Goal: Download file/media

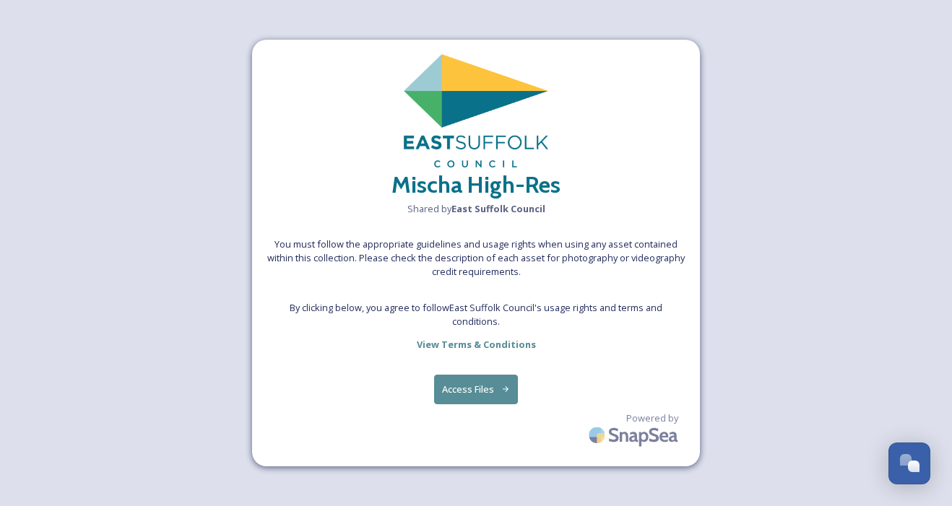
click at [480, 394] on button "Access Files" at bounding box center [476, 390] width 85 height 30
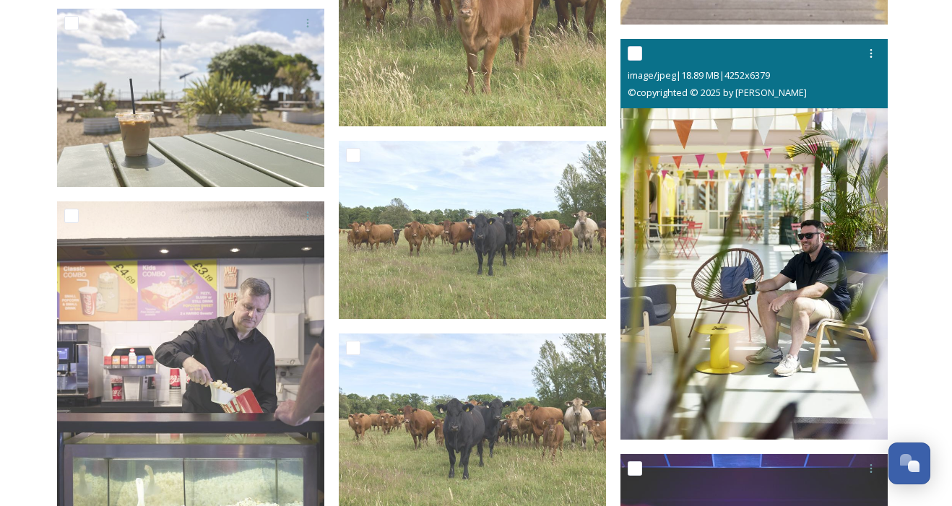
scroll to position [8238, 0]
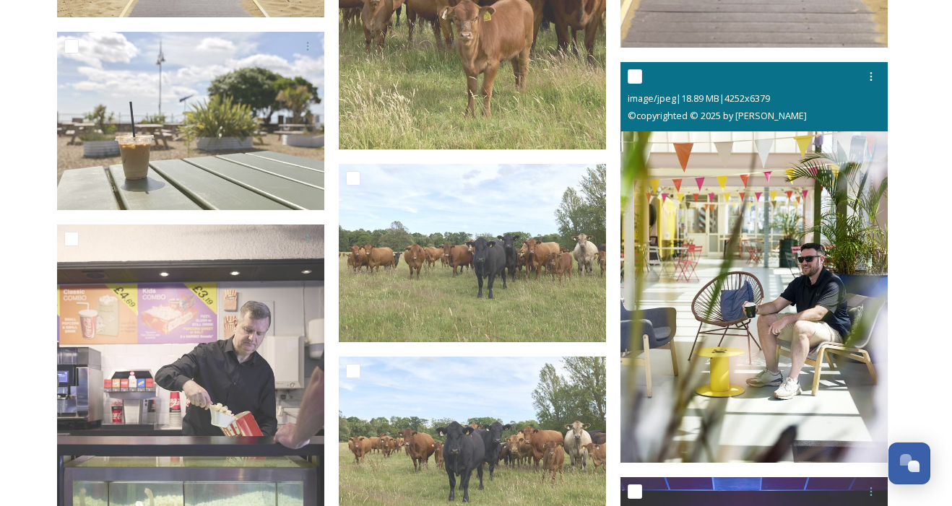
click at [772, 218] on img at bounding box center [753, 262] width 267 height 401
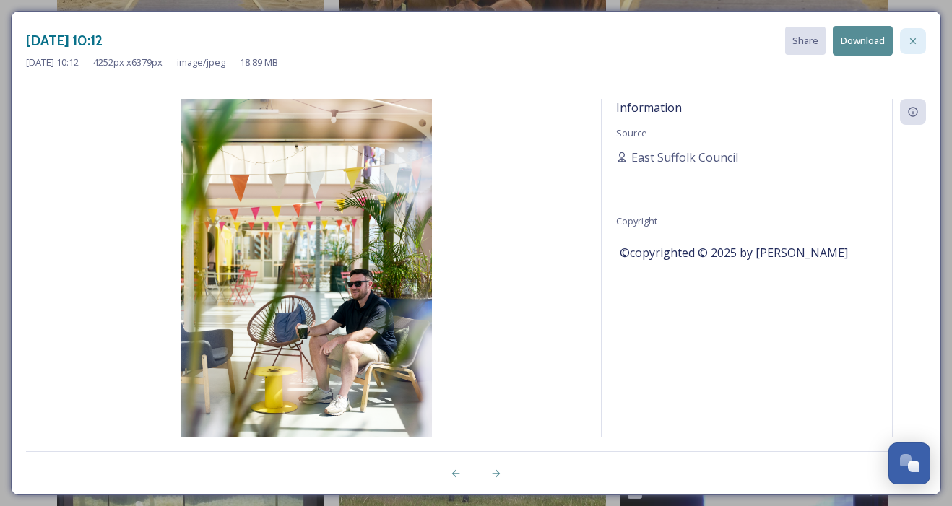
click at [919, 44] on div at bounding box center [913, 41] width 26 height 26
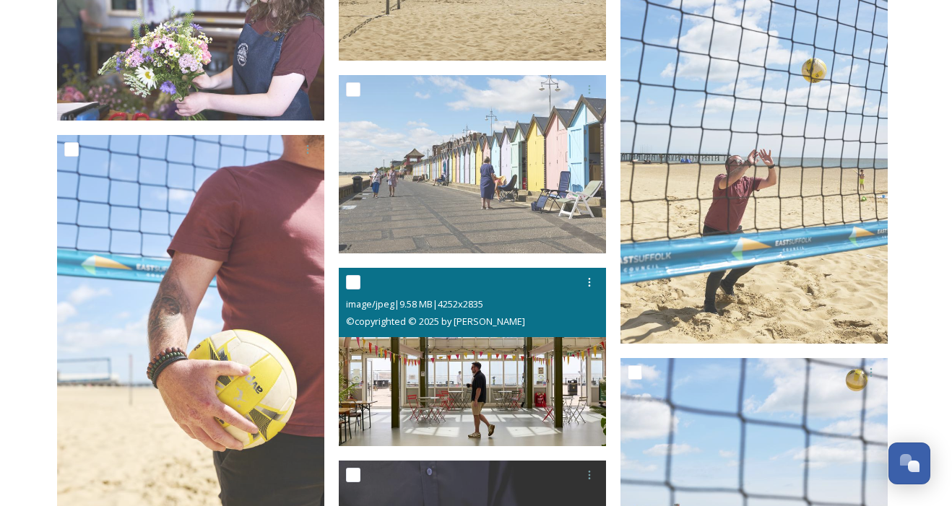
scroll to position [7107, 0]
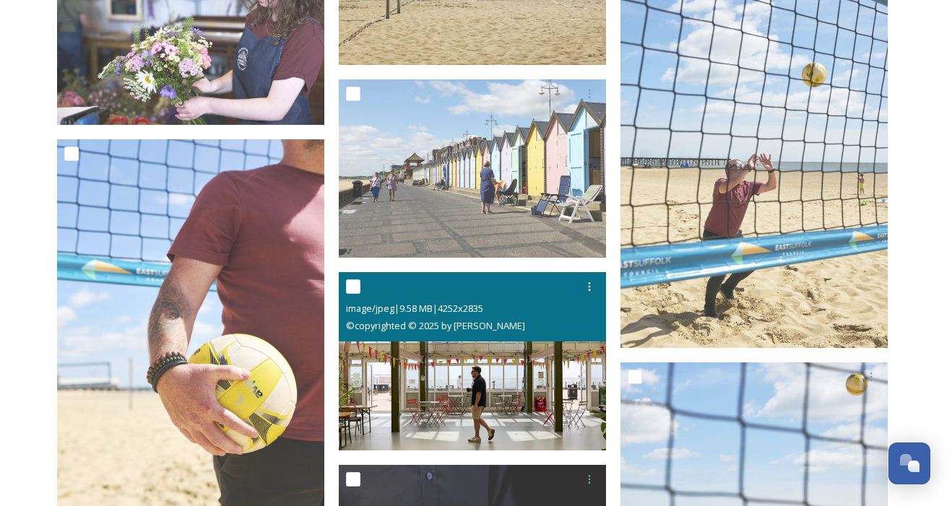
click at [470, 350] on img at bounding box center [472, 361] width 267 height 178
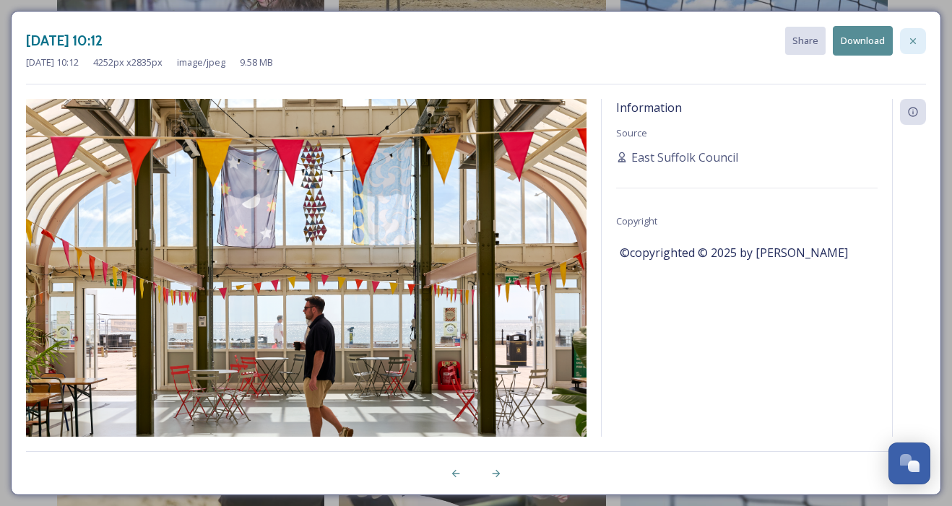
click at [909, 40] on icon at bounding box center [913, 41] width 12 height 12
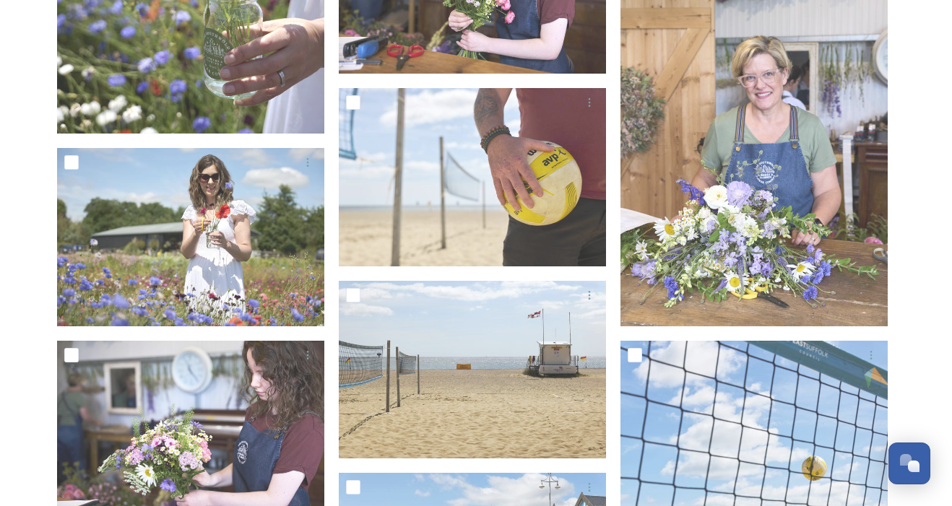
scroll to position [6710, 0]
